Goal: Ask a question

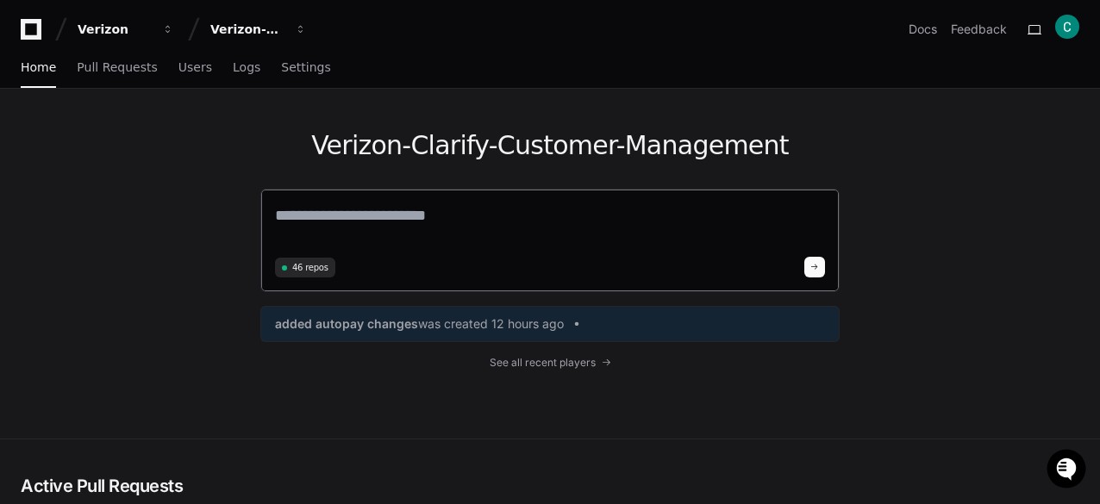
click at [363, 221] on textarea at bounding box center [550, 227] width 550 height 48
click at [83, 196] on div "Verizon-Clarify-Customer-Management 46 repos added autopay changes was created …" at bounding box center [550, 264] width 1100 height 350
click at [374, 225] on textarea at bounding box center [550, 227] width 550 height 48
click at [318, 221] on textarea at bounding box center [550, 227] width 550 height 48
paste textarea "**********"
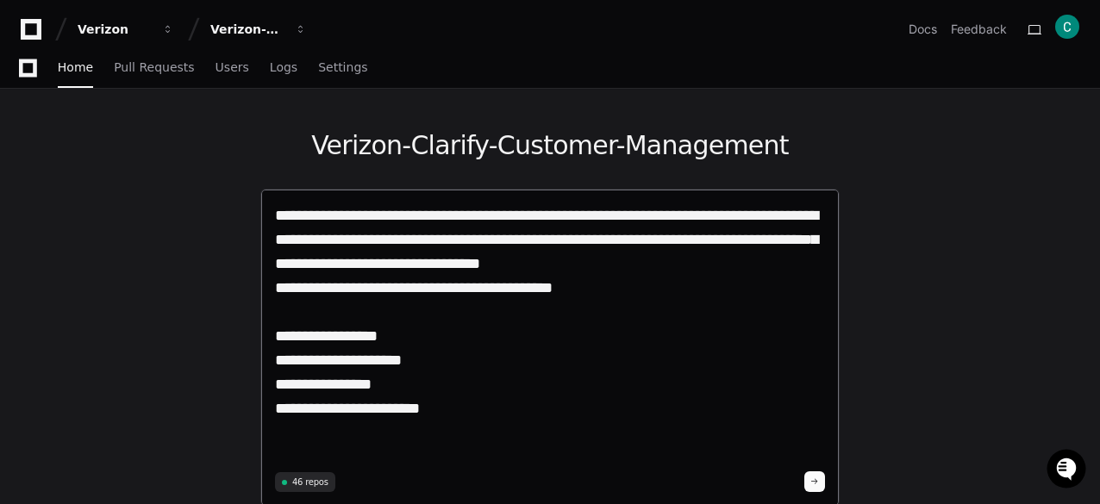
scroll to position [86, 0]
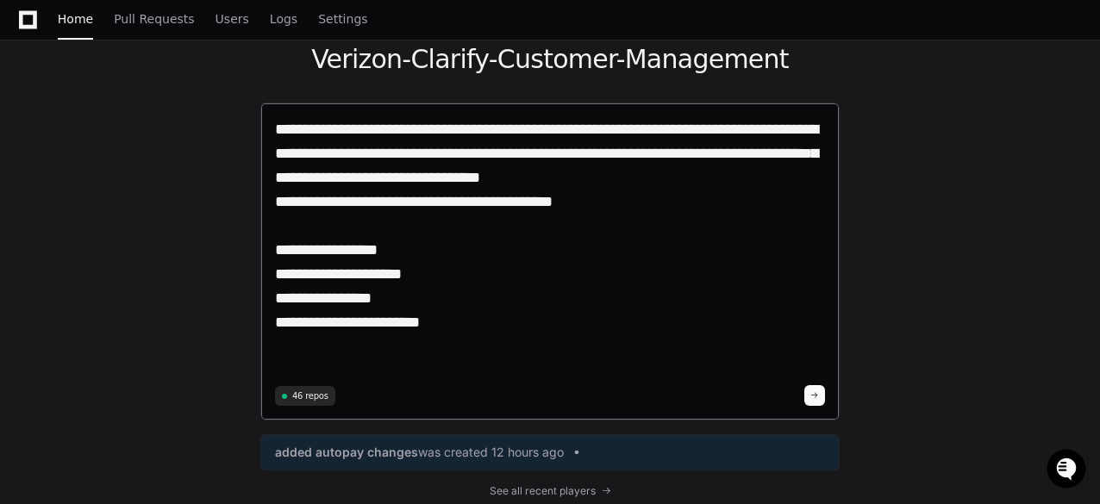
click at [608, 203] on textarea "**********" at bounding box center [550, 248] width 551 height 263
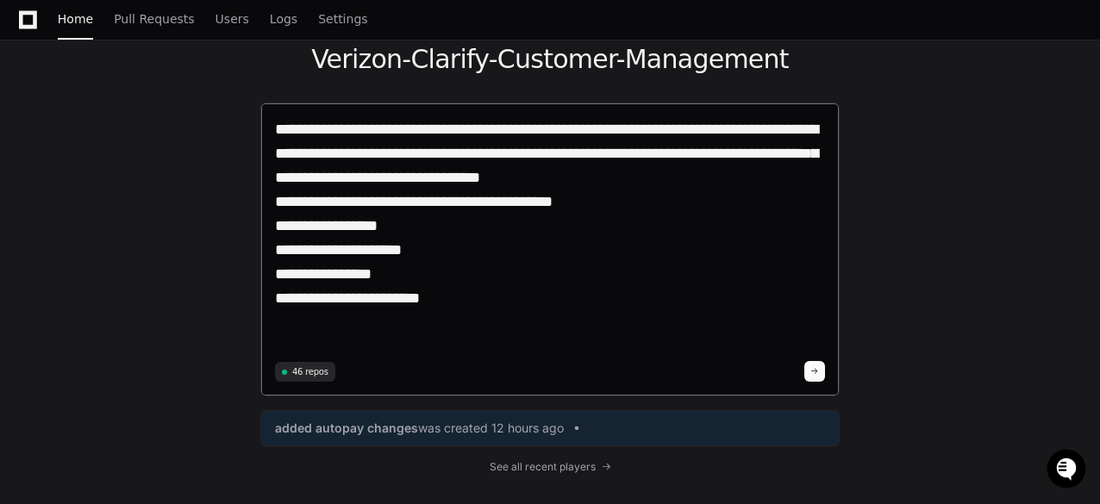
type textarea "**********"
click at [816, 371] on span at bounding box center [814, 371] width 9 height 9
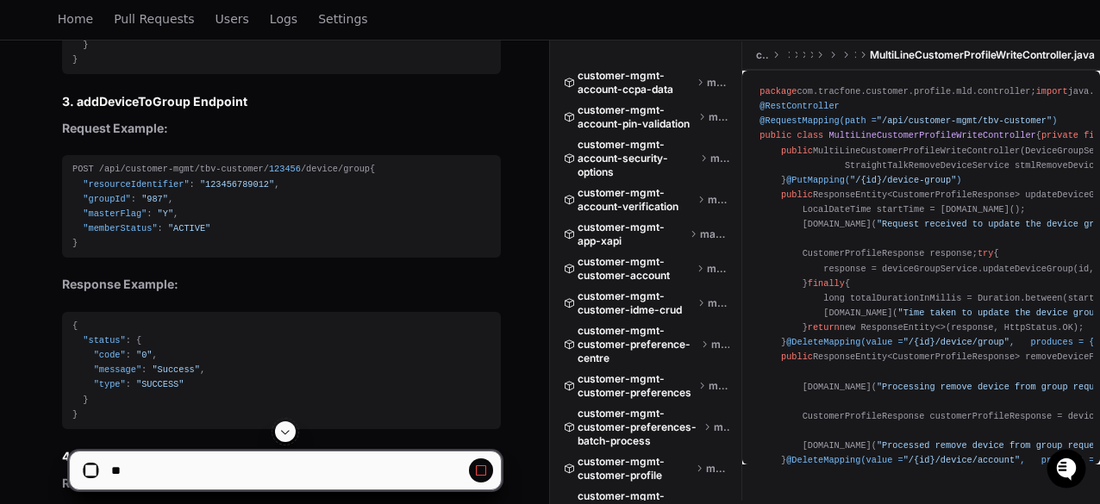
scroll to position [3582, 0]
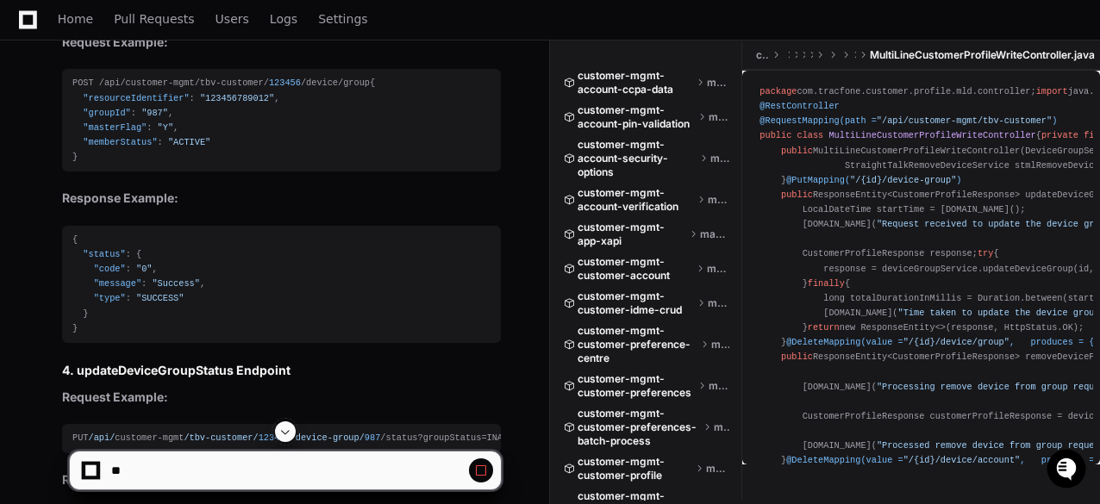
click at [219, 103] on span ""123456789012"" at bounding box center [237, 98] width 74 height 10
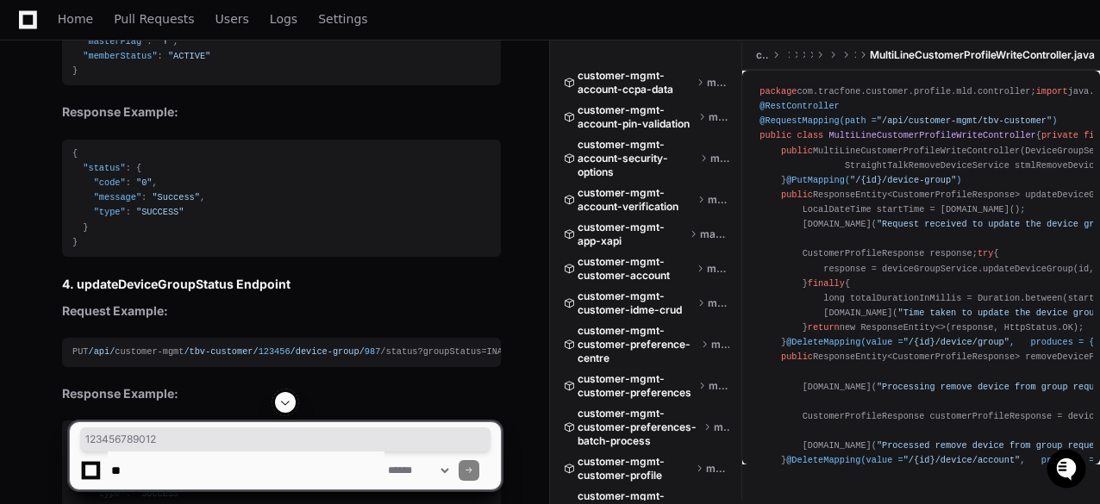
scroll to position [3238, 0]
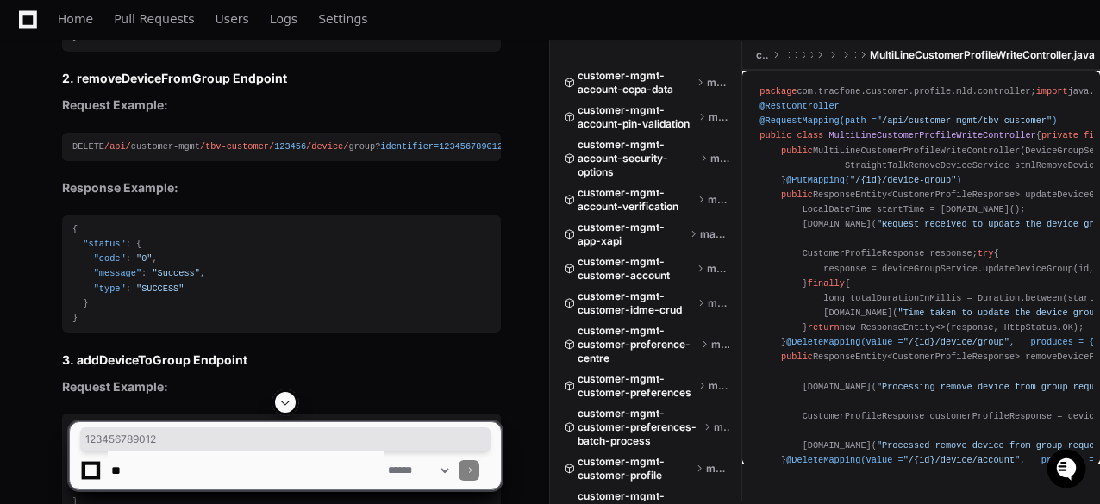
scroll to position [3238, 0]
click at [334, 255] on div "{ "status" : { "code" : "0" , "message" : "Success" , "type" : "SUCCESS" } }" at bounding box center [281, 273] width 418 height 103
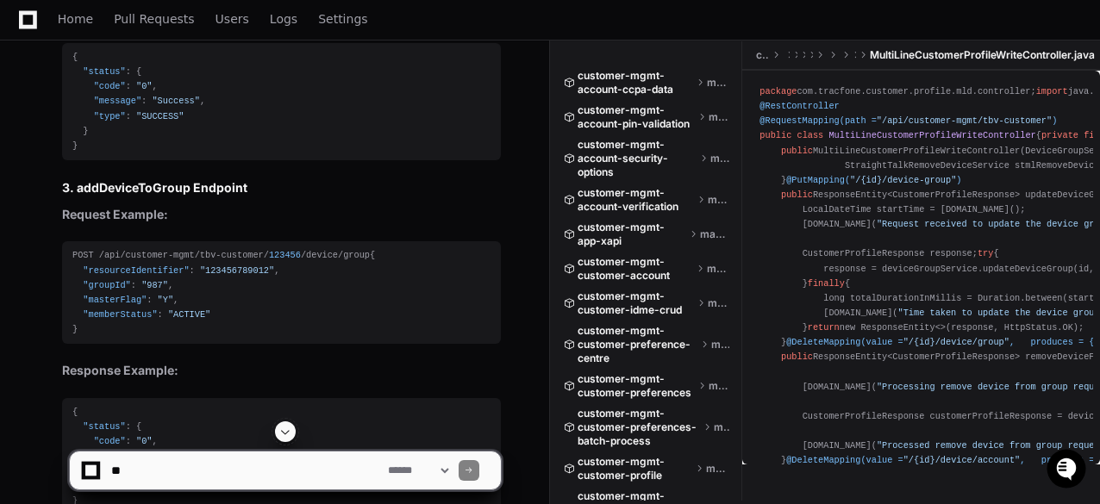
scroll to position [3496, 0]
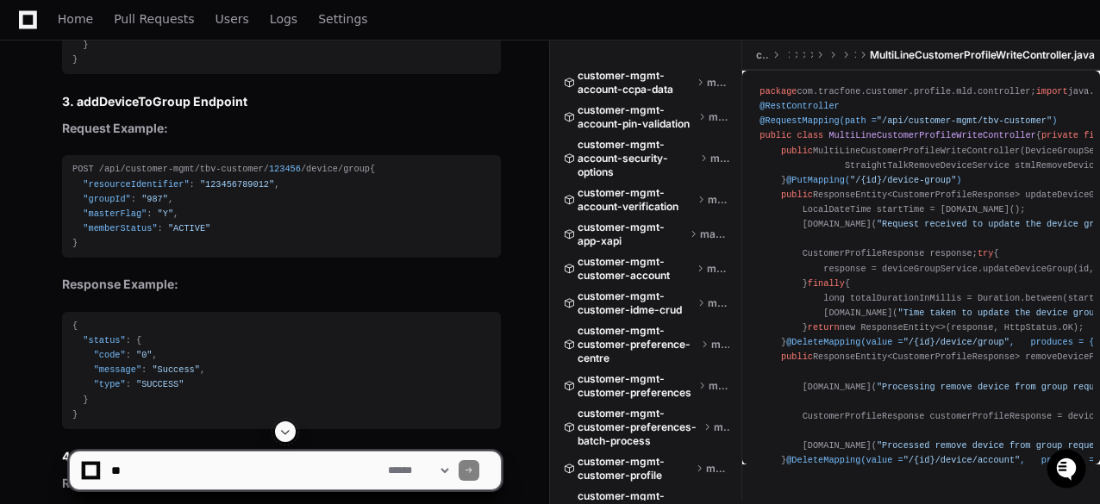
click at [269, 174] on span "123456" at bounding box center [285, 169] width 32 height 10
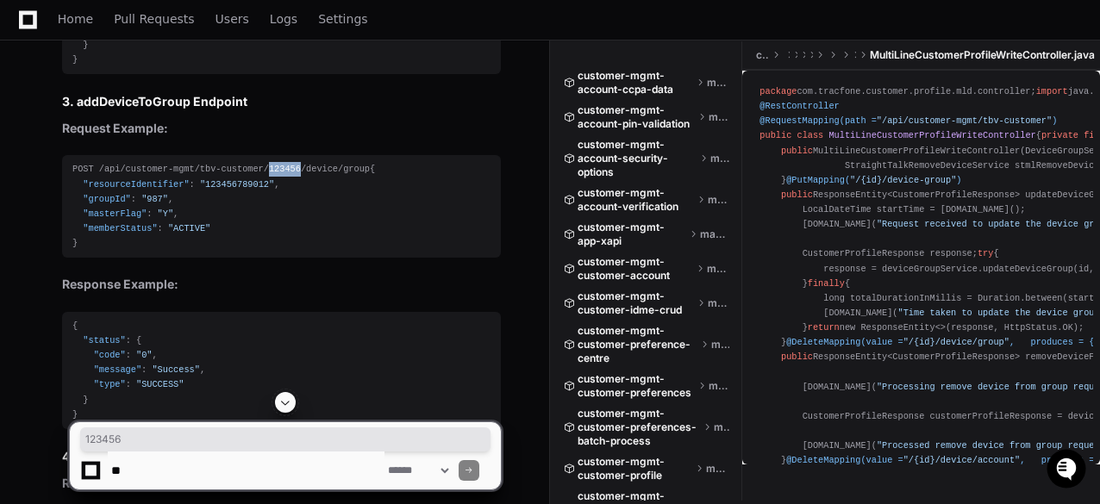
click at [215, 190] on span ""123456789012"" at bounding box center [237, 184] width 74 height 10
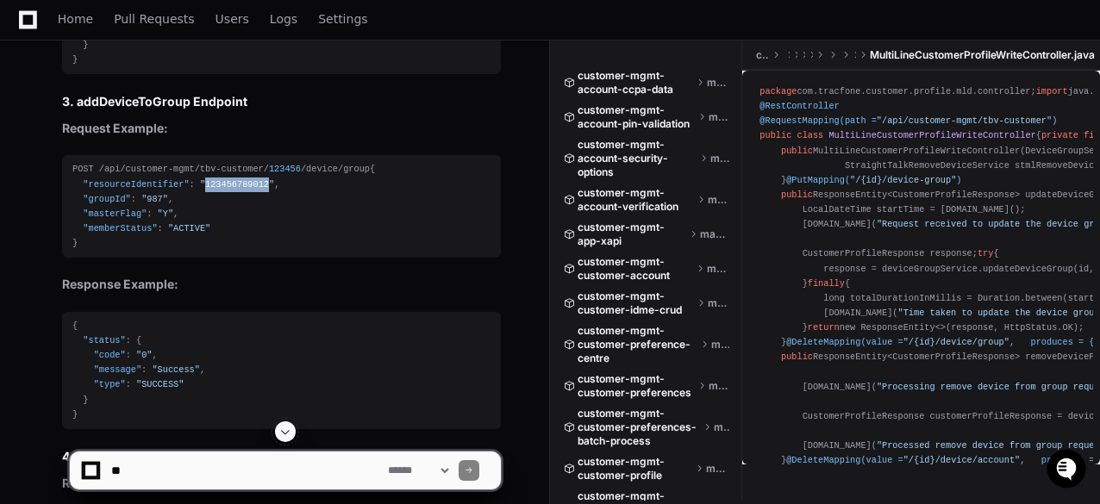
click at [215, 190] on span ""123456789012"" at bounding box center [237, 184] width 74 height 10
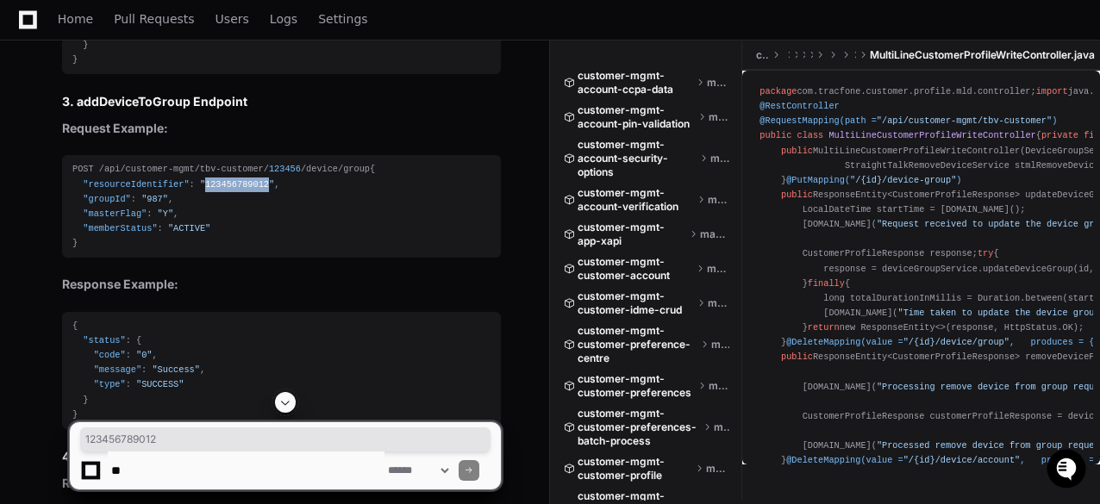
click at [214, 190] on span ""123456789012"" at bounding box center [237, 184] width 74 height 10
click at [145, 204] on span ""987"" at bounding box center [154, 199] width 27 height 10
click at [226, 190] on span ""123456789012"" at bounding box center [237, 184] width 74 height 10
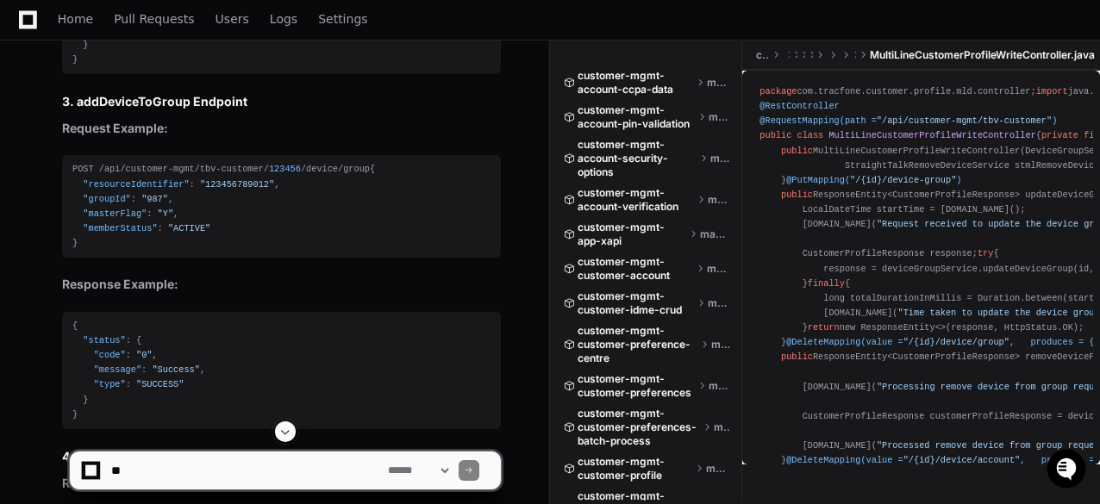
click at [226, 190] on span ""123456789012"" at bounding box center [237, 184] width 74 height 10
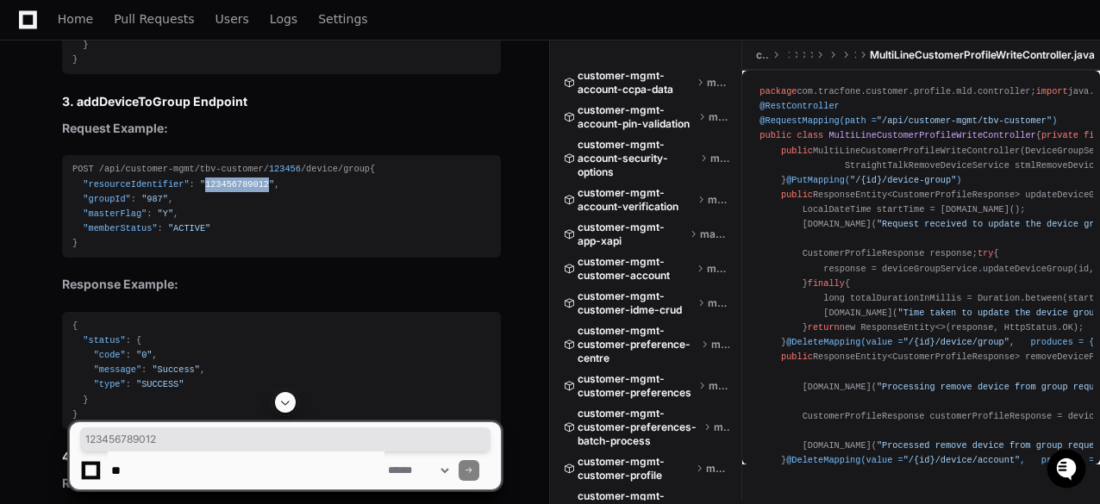
scroll to position [3582, 0]
